Goal: Task Accomplishment & Management: Manage account settings

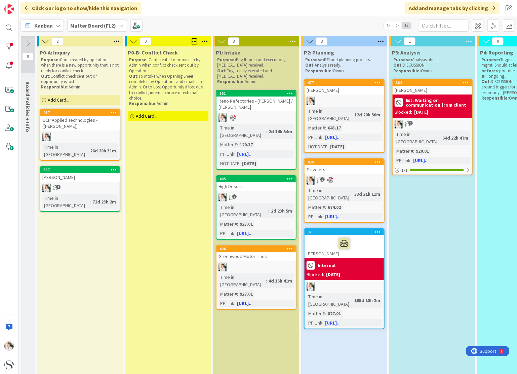
click at [255, 263] on div at bounding box center [255, 267] width 79 height 9
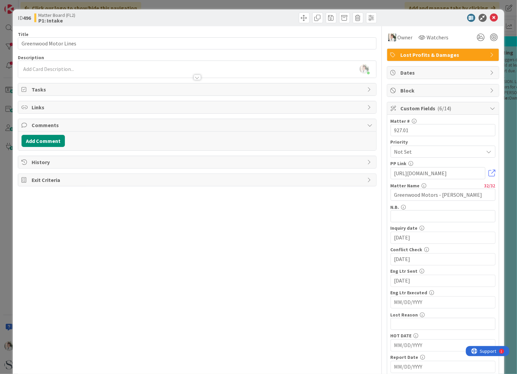
scroll to position [67, 0]
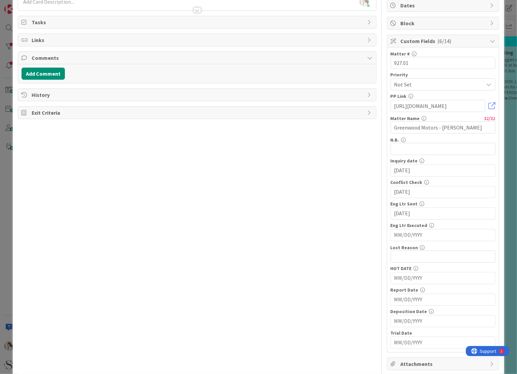
click at [394, 277] on input "MM/DD/YYYY" at bounding box center [442, 277] width 97 height 11
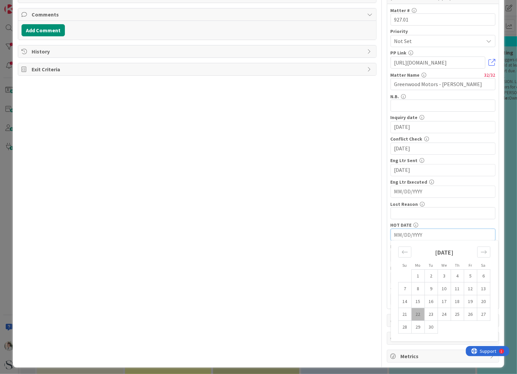
scroll to position [77, 0]
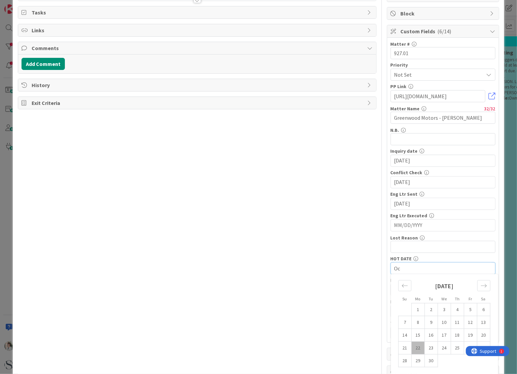
type input "O"
click at [481, 284] on icon "Move forward to switch to the next month." at bounding box center [484, 285] width 6 height 6
click at [415, 335] on td "13" at bounding box center [417, 335] width 13 height 13
type input "[DATE]"
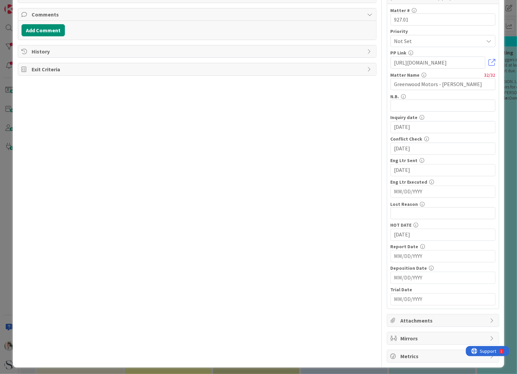
scroll to position [0, 0]
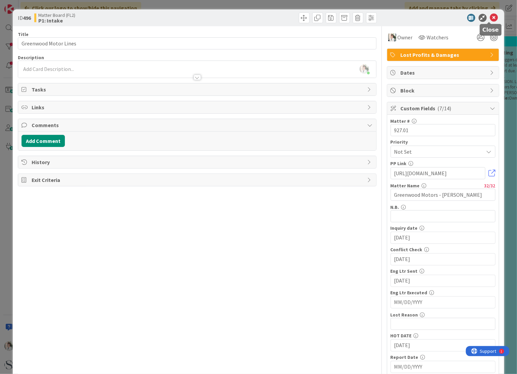
click at [490, 17] on icon at bounding box center [494, 18] width 8 height 8
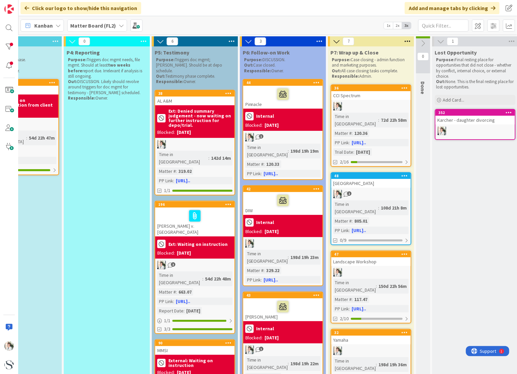
scroll to position [0, 458]
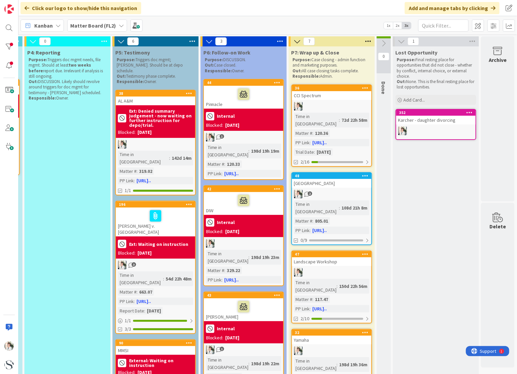
click at [293, 39] on icon at bounding box center [296, 41] width 7 height 7
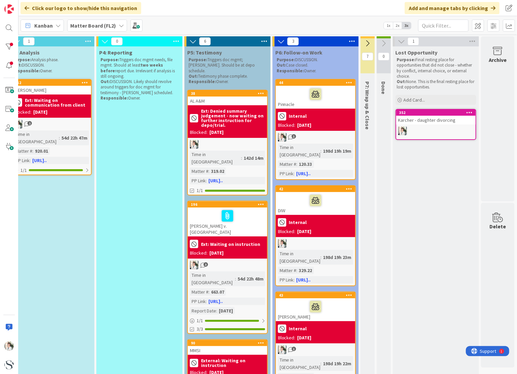
scroll to position [0, 386]
click at [398, 40] on icon at bounding box center [401, 41] width 7 height 7
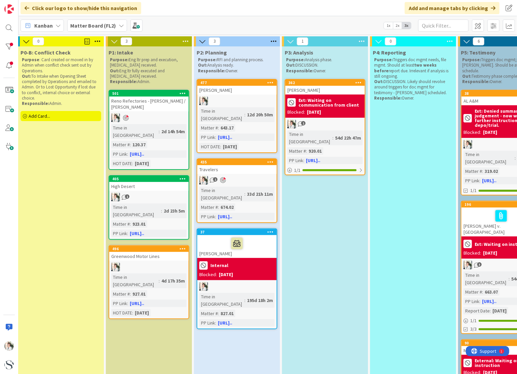
scroll to position [0, 106]
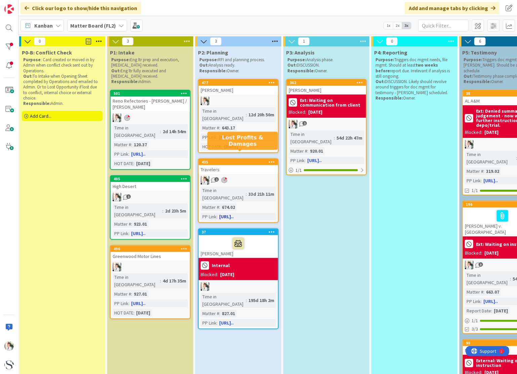
click at [239, 160] on div "435" at bounding box center [240, 162] width 76 height 5
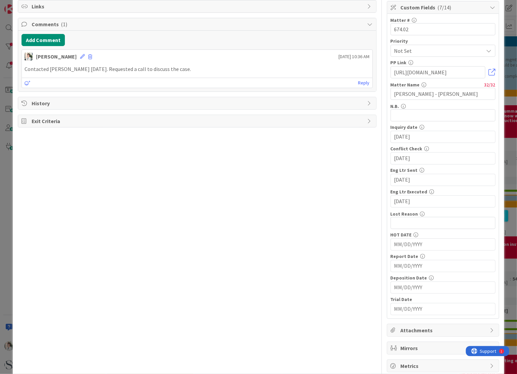
scroll to position [111, 0]
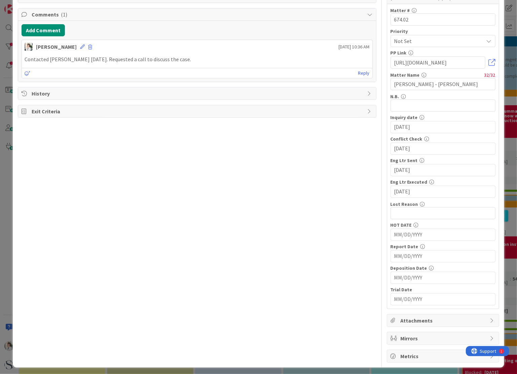
click at [401, 297] on input "MM/DD/YYYY" at bounding box center [442, 298] width 97 height 11
click at [481, 313] on icon "Move forward to switch to the next month." at bounding box center [484, 316] width 6 height 6
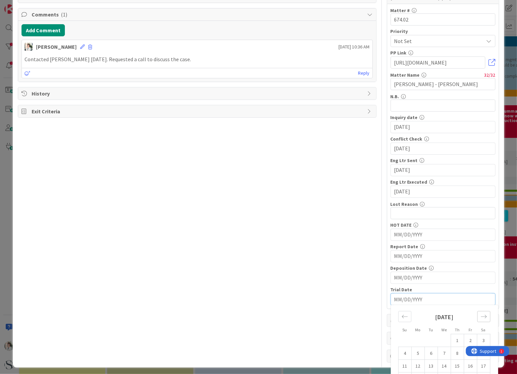
scroll to position [140, 0]
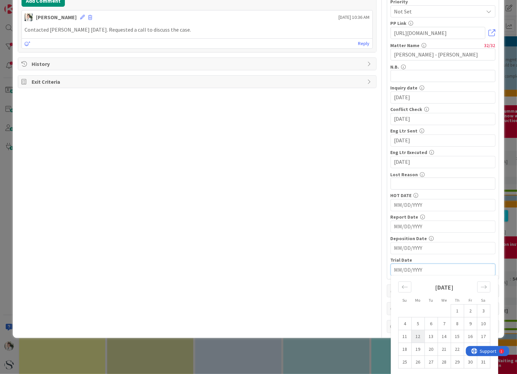
click at [411, 332] on td "12" at bounding box center [417, 336] width 13 height 13
type input "[DATE]"
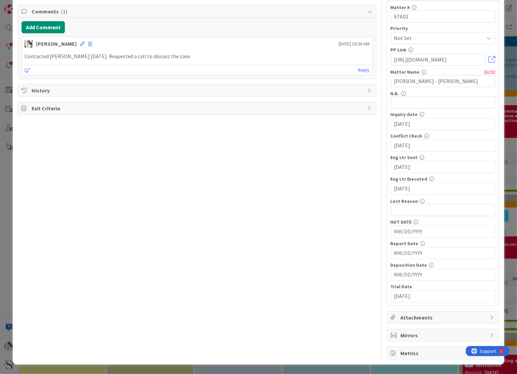
scroll to position [111, 0]
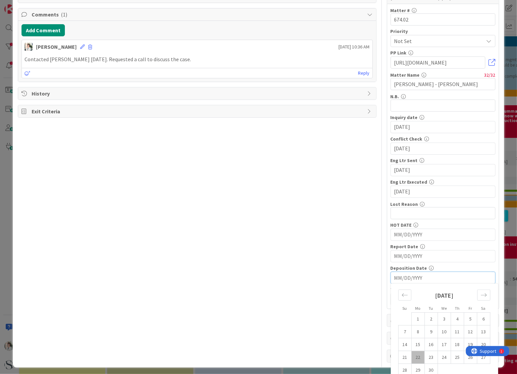
click at [394, 277] on input "MM/DD/YYYY" at bounding box center [442, 277] width 97 height 11
click at [481, 293] on icon "Move forward to switch to the next month." at bounding box center [484, 294] width 6 height 3
click at [411, 317] on td "1" at bounding box center [417, 319] width 13 height 13
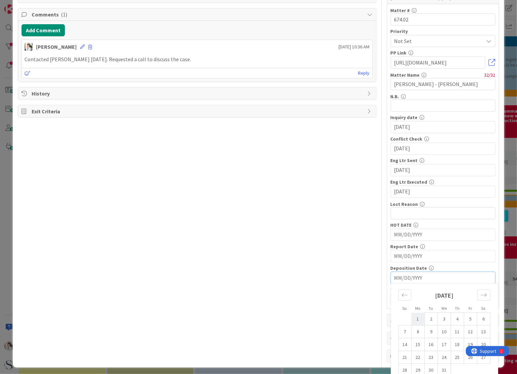
type input "[DATE]"
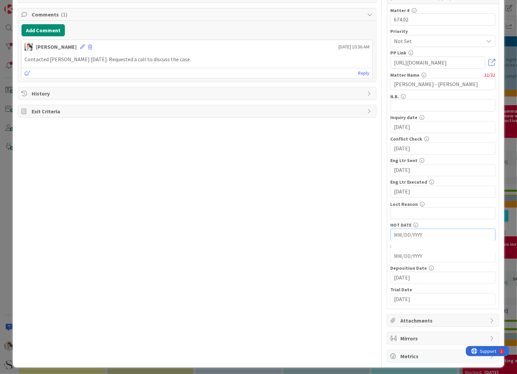
click at [394, 231] on input "MM/DD/YYYY" at bounding box center [442, 234] width 97 height 11
click at [402, 251] on icon "Move backward to switch to the previous month." at bounding box center [405, 252] width 6 height 6
click at [481, 251] on icon "Move forward to switch to the next month." at bounding box center [484, 252] width 6 height 6
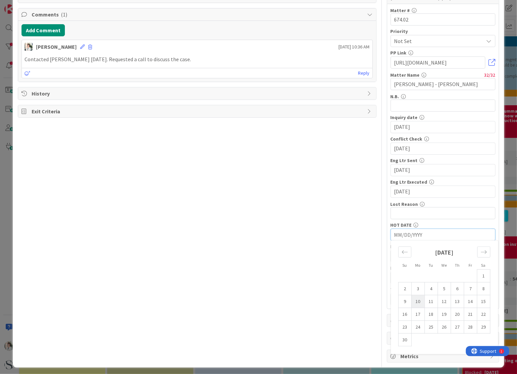
click at [414, 299] on td "10" at bounding box center [417, 301] width 13 height 13
type input "[DATE]"
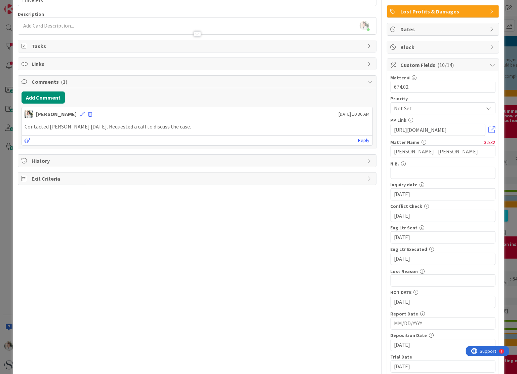
scroll to position [10, 0]
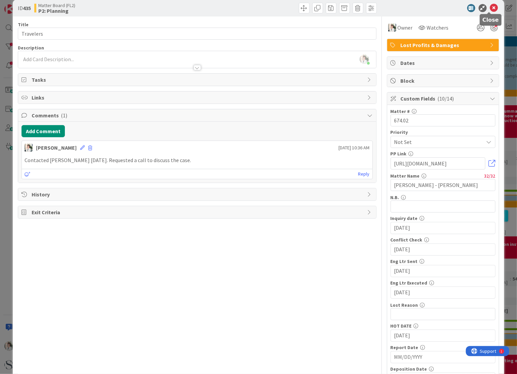
click at [490, 7] on icon at bounding box center [494, 8] width 8 height 8
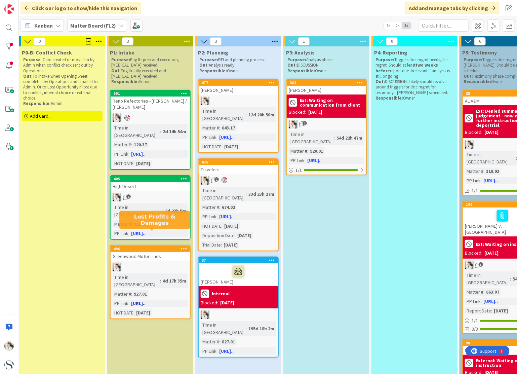
click at [165, 246] on div "496" at bounding box center [152, 248] width 76 height 5
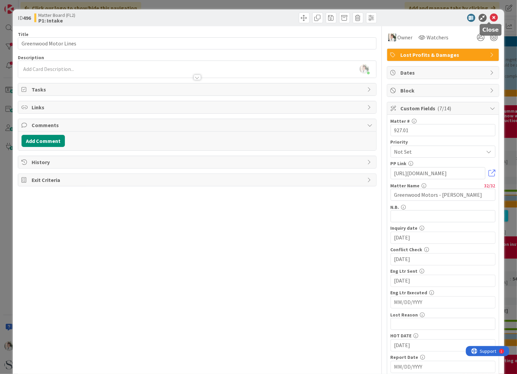
click at [490, 17] on icon at bounding box center [494, 18] width 8 height 8
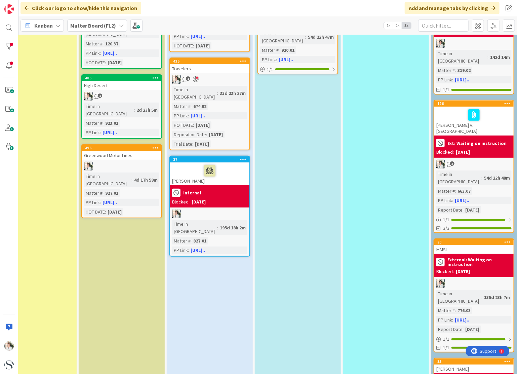
scroll to position [101, 124]
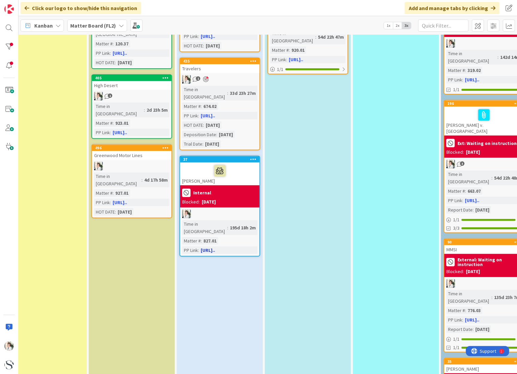
click at [206, 209] on div at bounding box center [219, 213] width 79 height 9
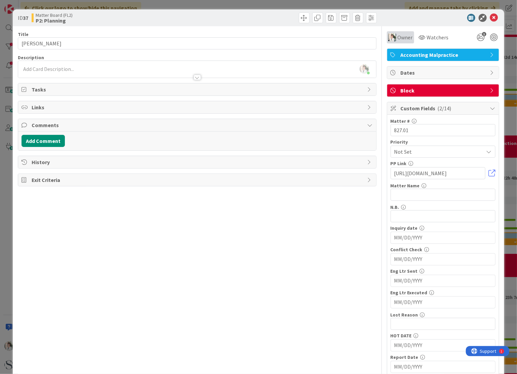
click at [402, 37] on span "Owner" at bounding box center [405, 37] width 15 height 8
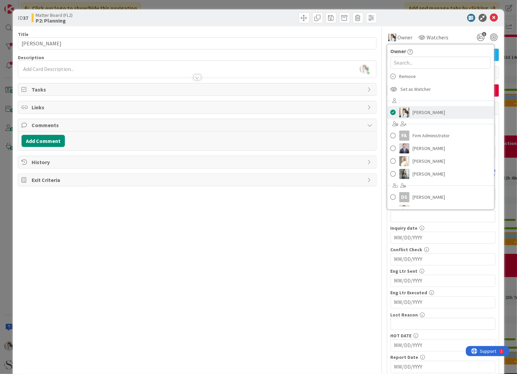
click at [391, 111] on span at bounding box center [393, 112] width 5 height 10
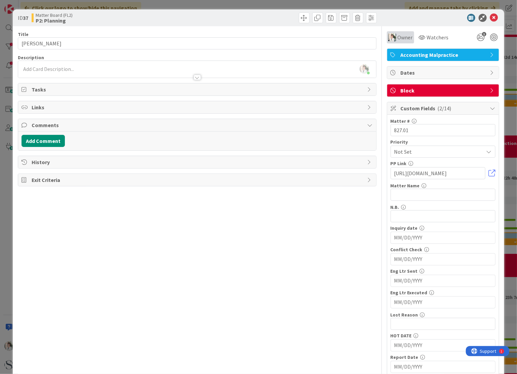
click at [400, 40] on span "Owner" at bounding box center [405, 37] width 15 height 8
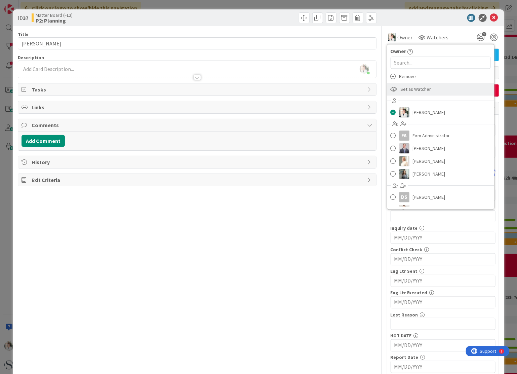
click at [391, 88] on icon at bounding box center [394, 89] width 7 height 10
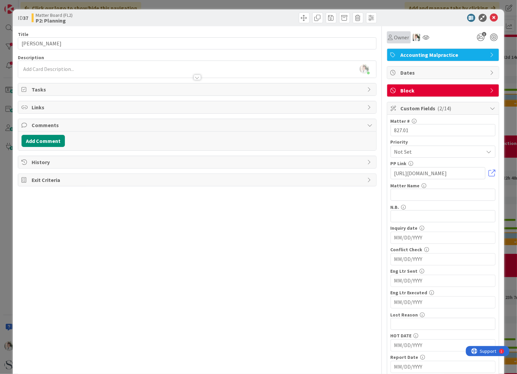
click at [402, 37] on span "Owner" at bounding box center [401, 37] width 15 height 8
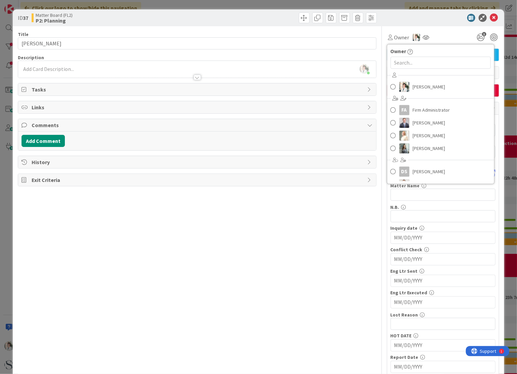
scroll to position [22, 0]
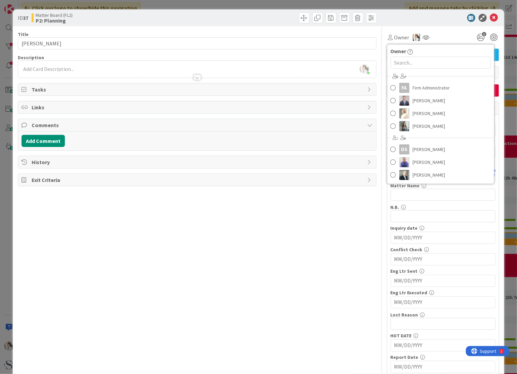
click at [353, 204] on div "Title 8 / 128 [PERSON_NAME] Description [PERSON_NAME] just joined Owner 1 Accou…" at bounding box center [197, 249] width 358 height 447
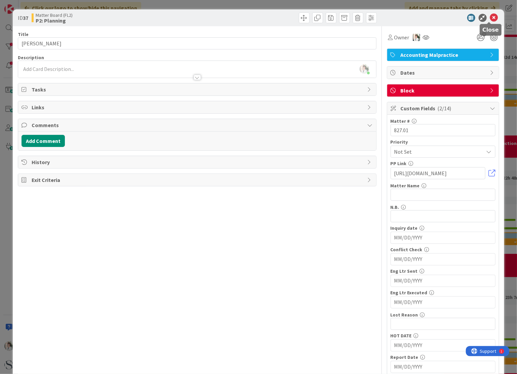
click at [490, 17] on icon at bounding box center [494, 18] width 8 height 8
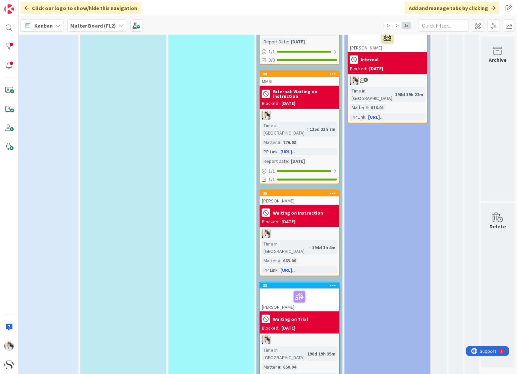
scroll to position [303, 314]
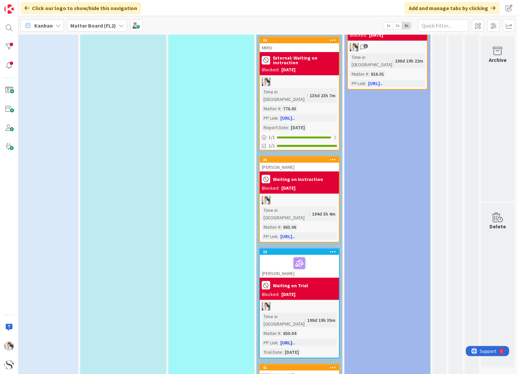
click at [279, 256] on div at bounding box center [299, 263] width 75 height 14
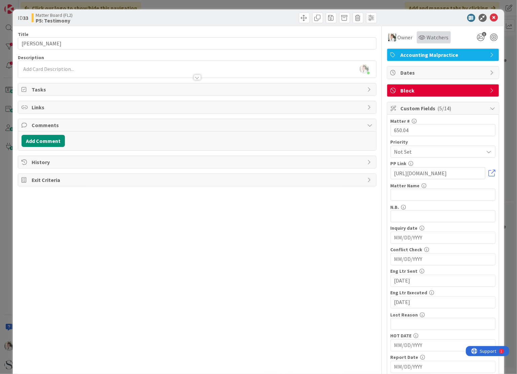
click at [419, 37] on icon at bounding box center [422, 37] width 7 height 5
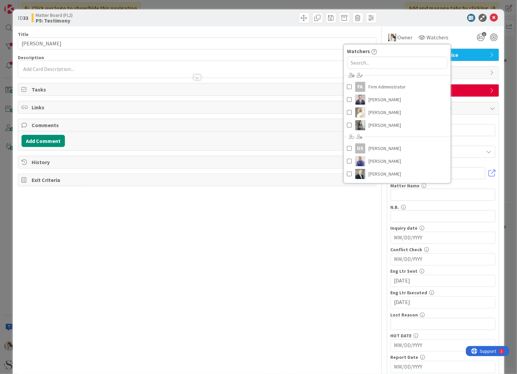
drag, startPoint x: 326, startPoint y: 234, endPoint x: 332, endPoint y: 218, distance: 16.6
click at [326, 234] on div "Title 12 / 128 [PERSON_NAME] Description [PERSON_NAME] just joined Owner Watche…" at bounding box center [197, 249] width 358 height 447
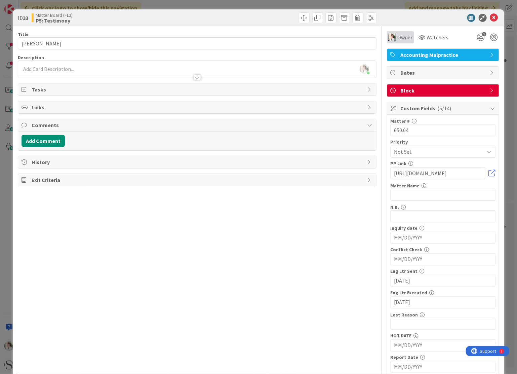
click at [398, 36] on span "Owner" at bounding box center [405, 37] width 15 height 8
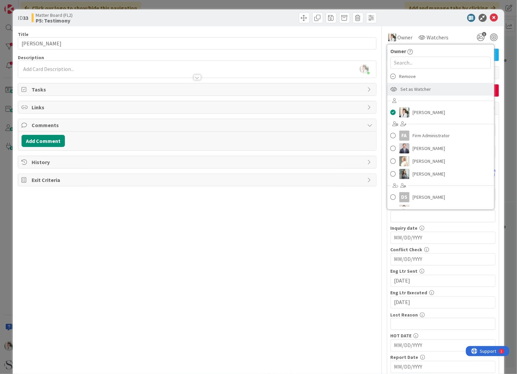
click at [401, 87] on span "Set as Watcher" at bounding box center [416, 89] width 31 height 10
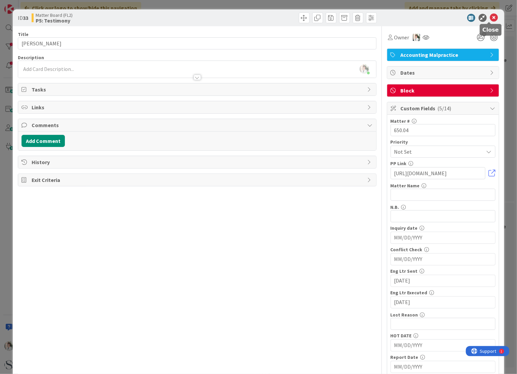
click at [490, 18] on icon at bounding box center [494, 18] width 8 height 8
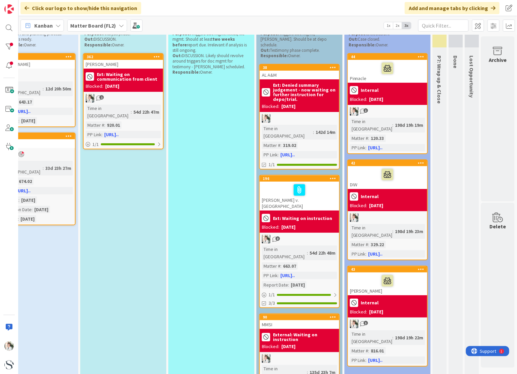
scroll to position [0, 314]
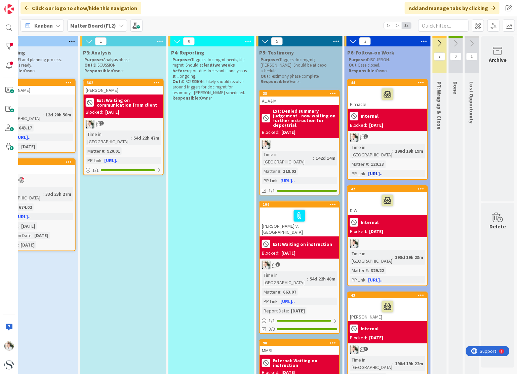
click at [399, 94] on div at bounding box center [387, 94] width 75 height 14
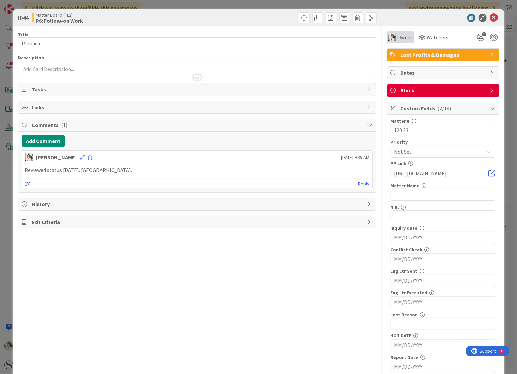
click at [399, 39] on span "Owner" at bounding box center [405, 37] width 15 height 8
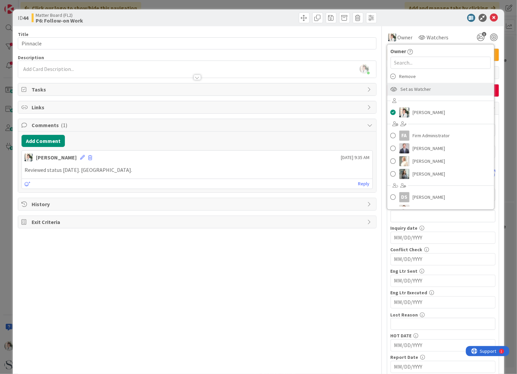
click at [401, 90] on span "Set as Watcher" at bounding box center [416, 89] width 31 height 10
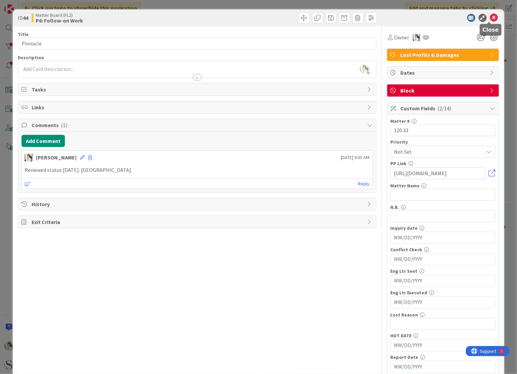
click at [492, 18] on icon at bounding box center [494, 18] width 8 height 8
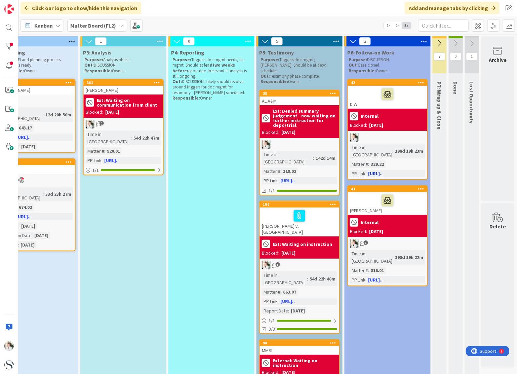
click at [363, 97] on div at bounding box center [387, 94] width 75 height 14
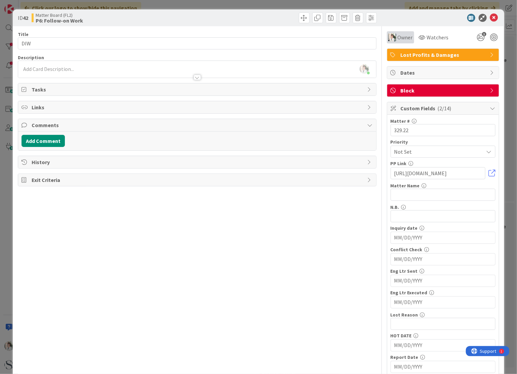
click at [398, 36] on span "Owner" at bounding box center [405, 37] width 15 height 8
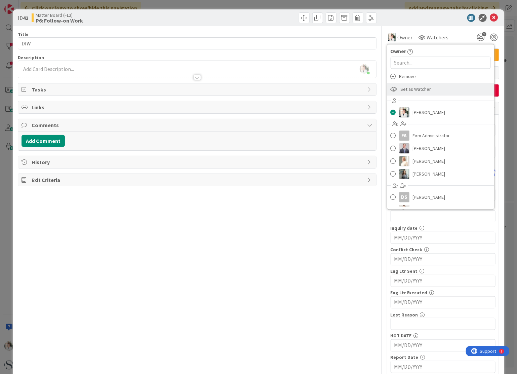
click at [401, 89] on span "Set as Watcher" at bounding box center [416, 89] width 31 height 10
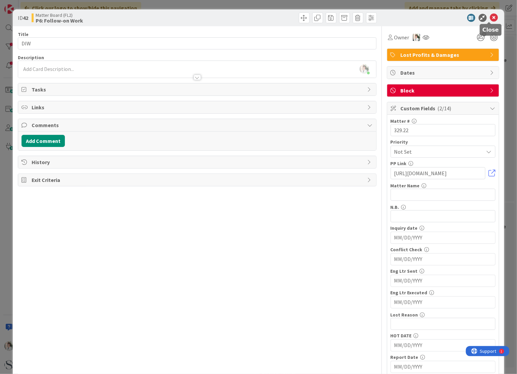
click at [490, 16] on icon at bounding box center [494, 18] width 8 height 8
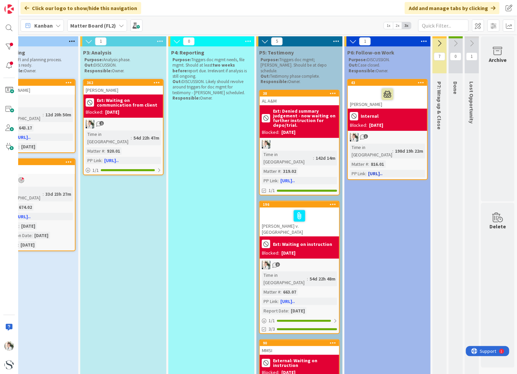
click at [400, 85] on div "43" at bounding box center [387, 83] width 79 height 6
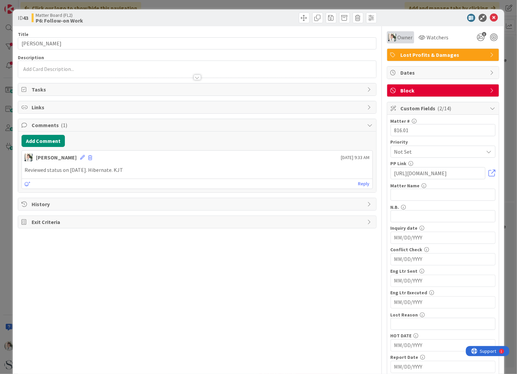
click at [399, 37] on span "Owner" at bounding box center [405, 37] width 15 height 8
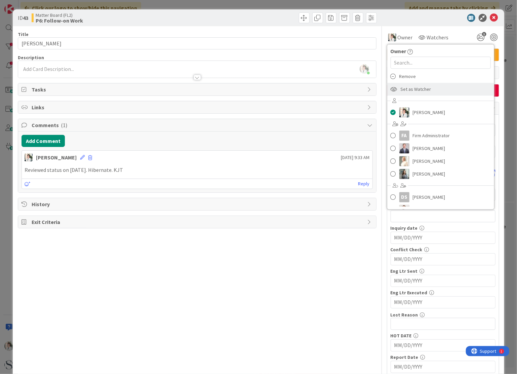
click at [404, 90] on span "Set as Watcher" at bounding box center [416, 89] width 31 height 10
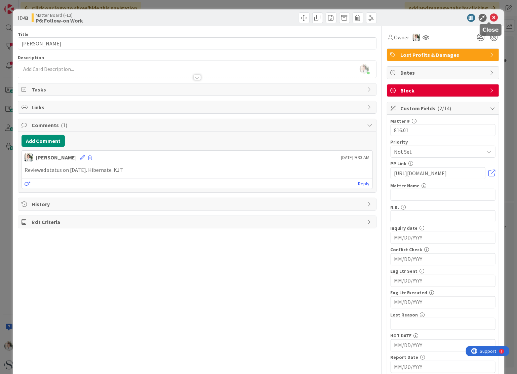
click at [490, 16] on icon at bounding box center [494, 18] width 8 height 8
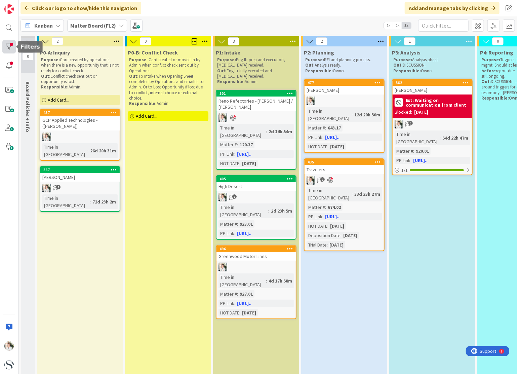
click at [10, 47] on div at bounding box center [8, 46] width 13 height 13
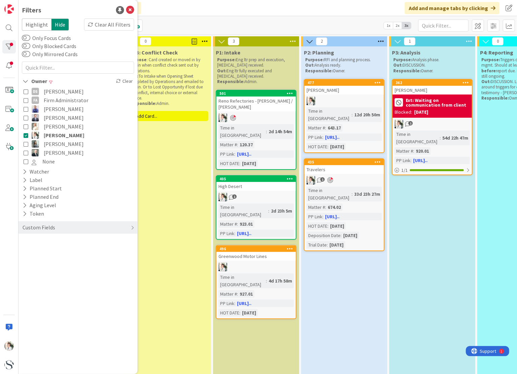
click at [26, 134] on icon at bounding box center [26, 135] width 5 height 5
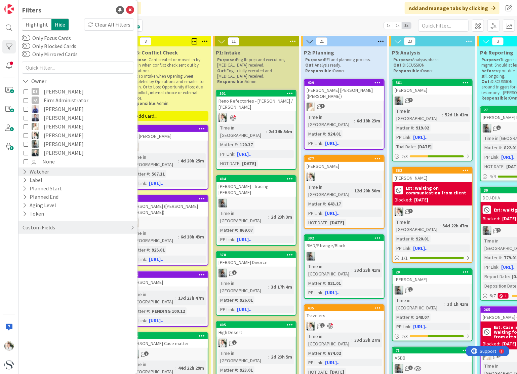
click at [23, 171] on icon at bounding box center [25, 172] width 4 height 6
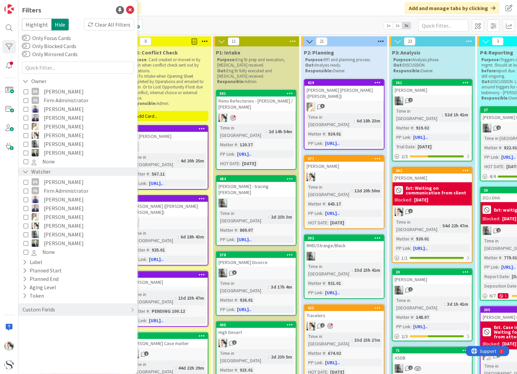
click at [23, 171] on icon at bounding box center [26, 172] width 6 height 6
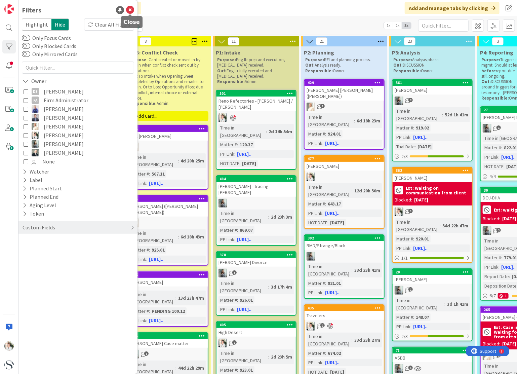
click at [131, 9] on icon at bounding box center [130, 10] width 8 height 8
